Goal: Task Accomplishment & Management: Manage account settings

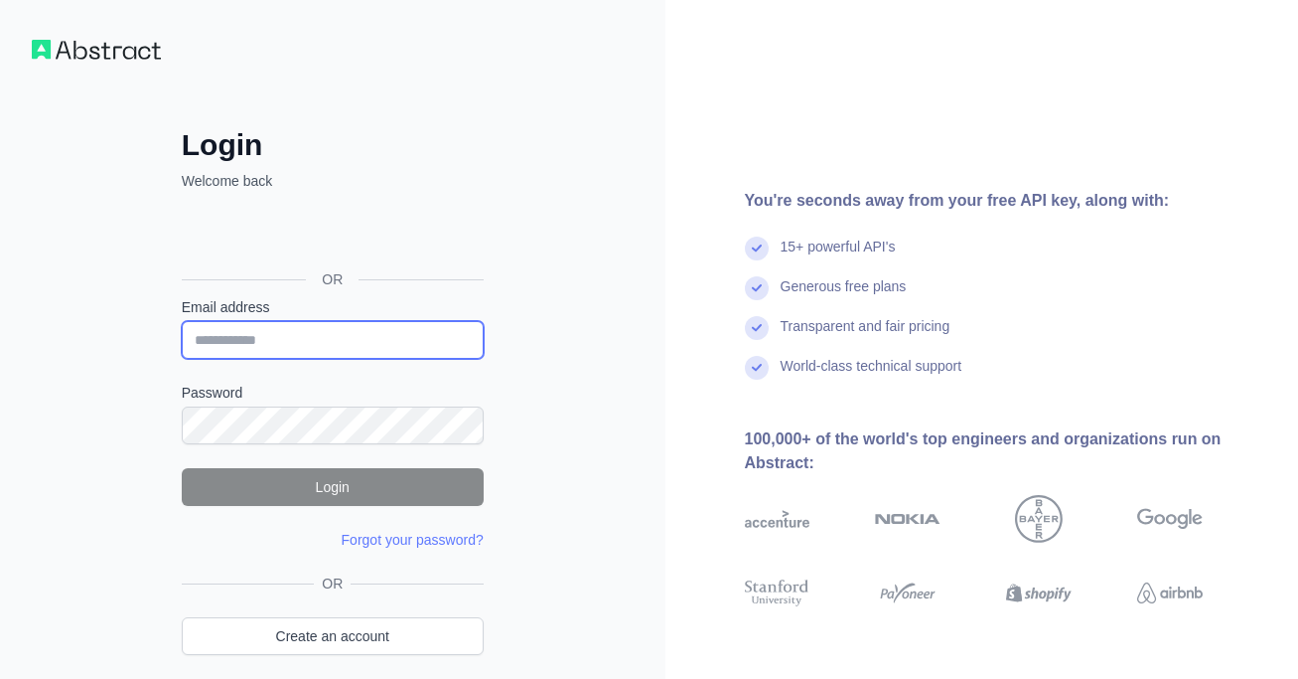
type input "**********"
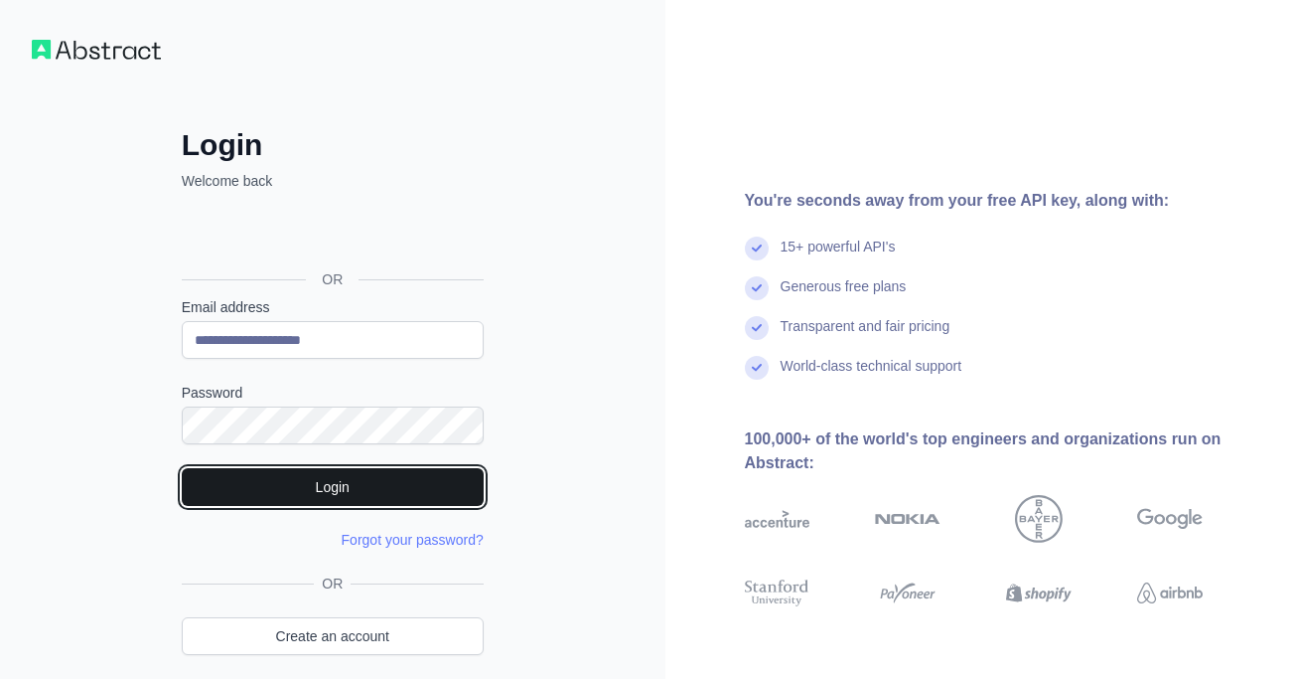
click at [373, 503] on button "Login" at bounding box center [333, 487] width 302 height 38
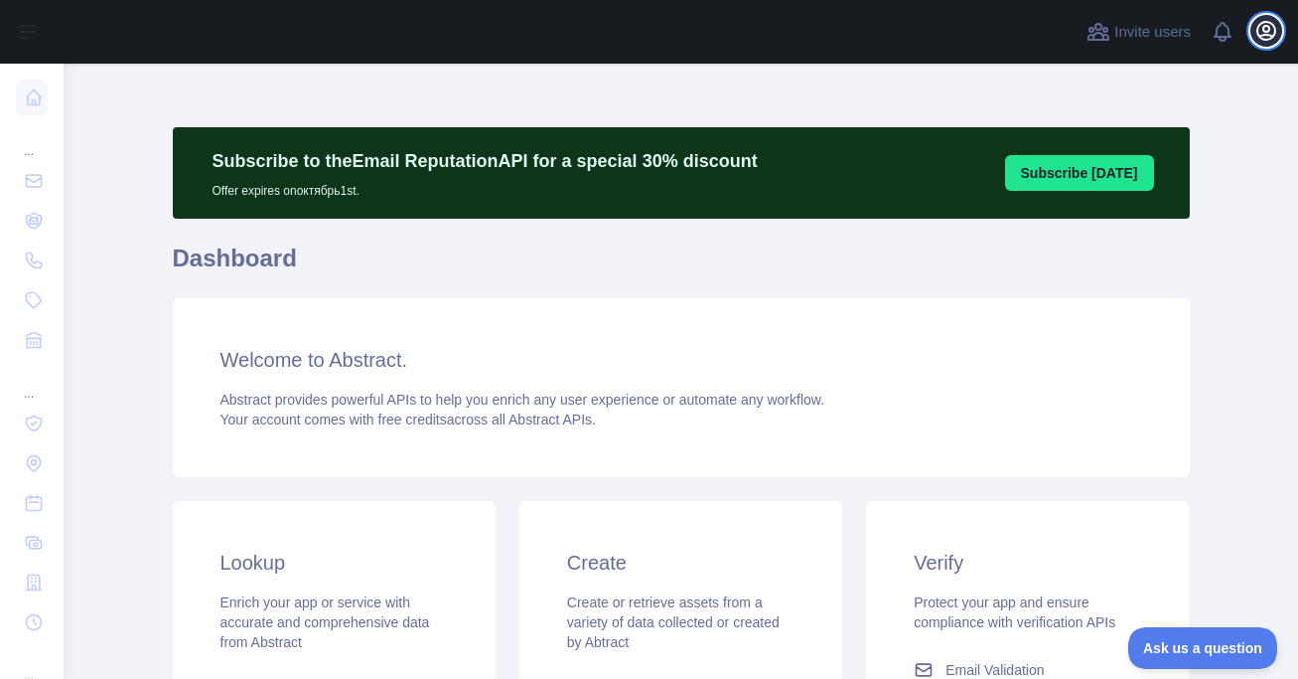
click at [1258, 32] on icon "button" at bounding box center [1267, 31] width 18 height 18
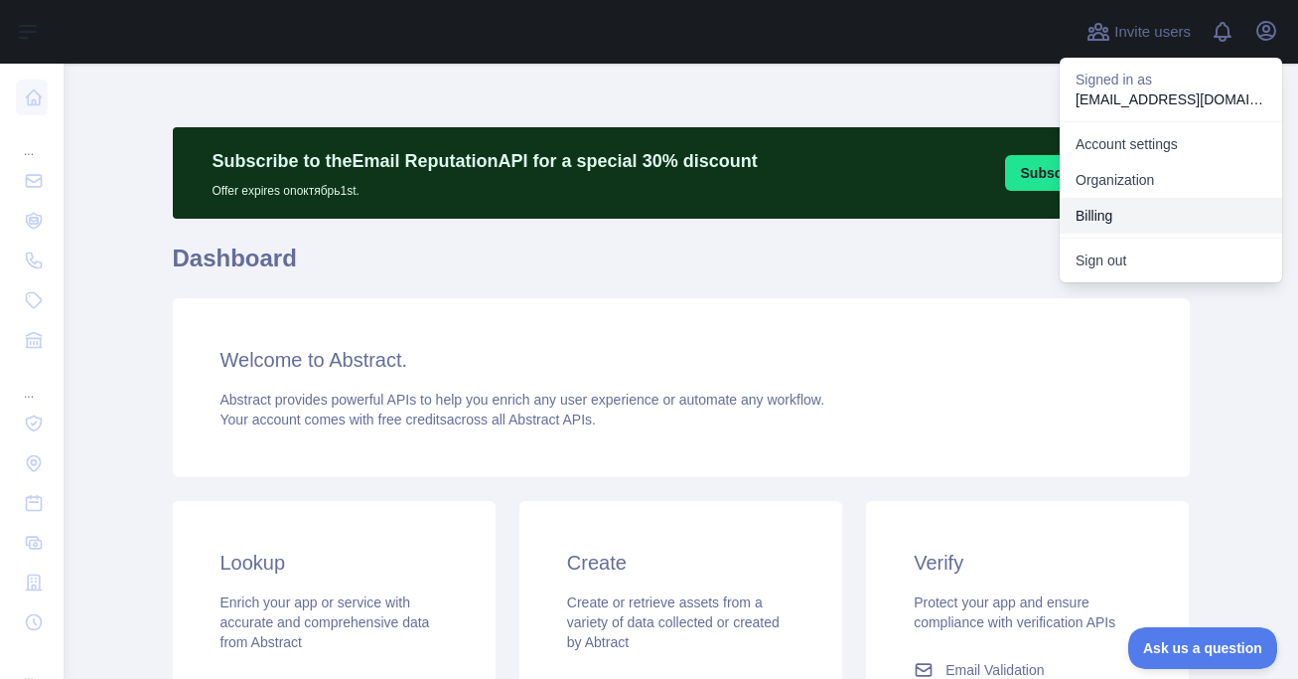
click at [1185, 210] on button "Billing" at bounding box center [1171, 216] width 223 height 36
